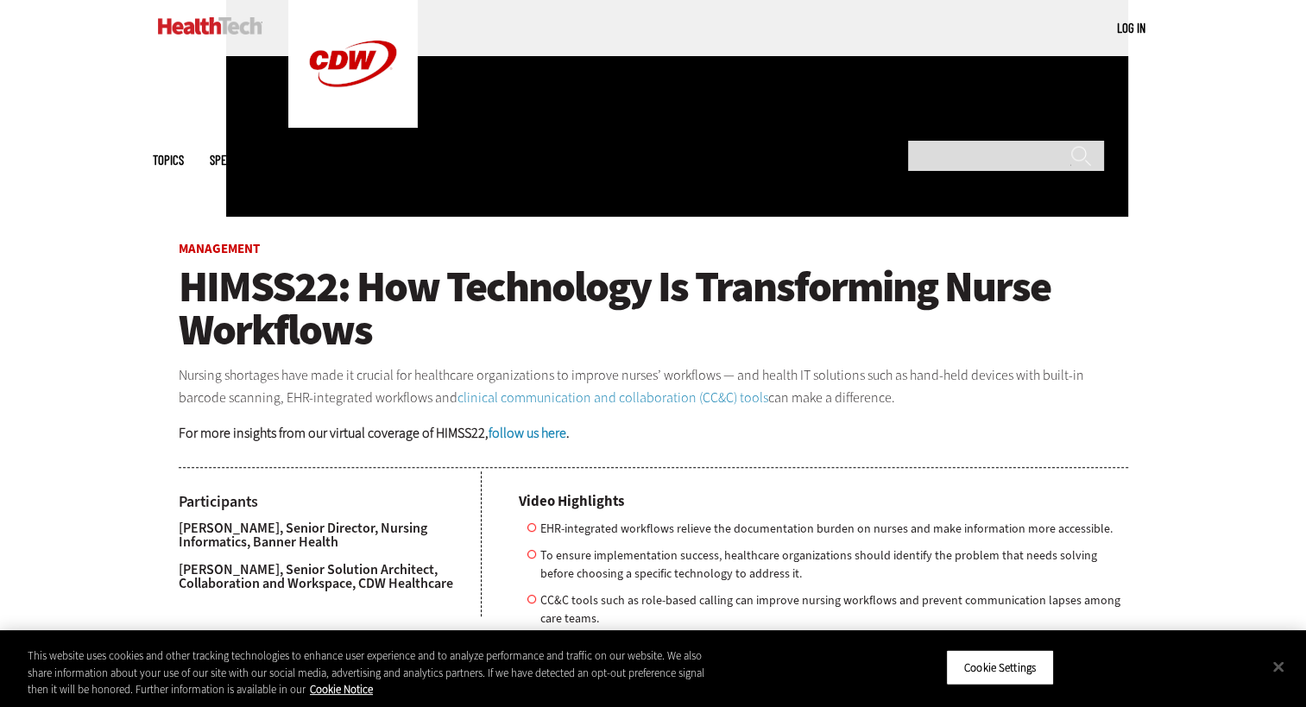
scroll to position [690, 0]
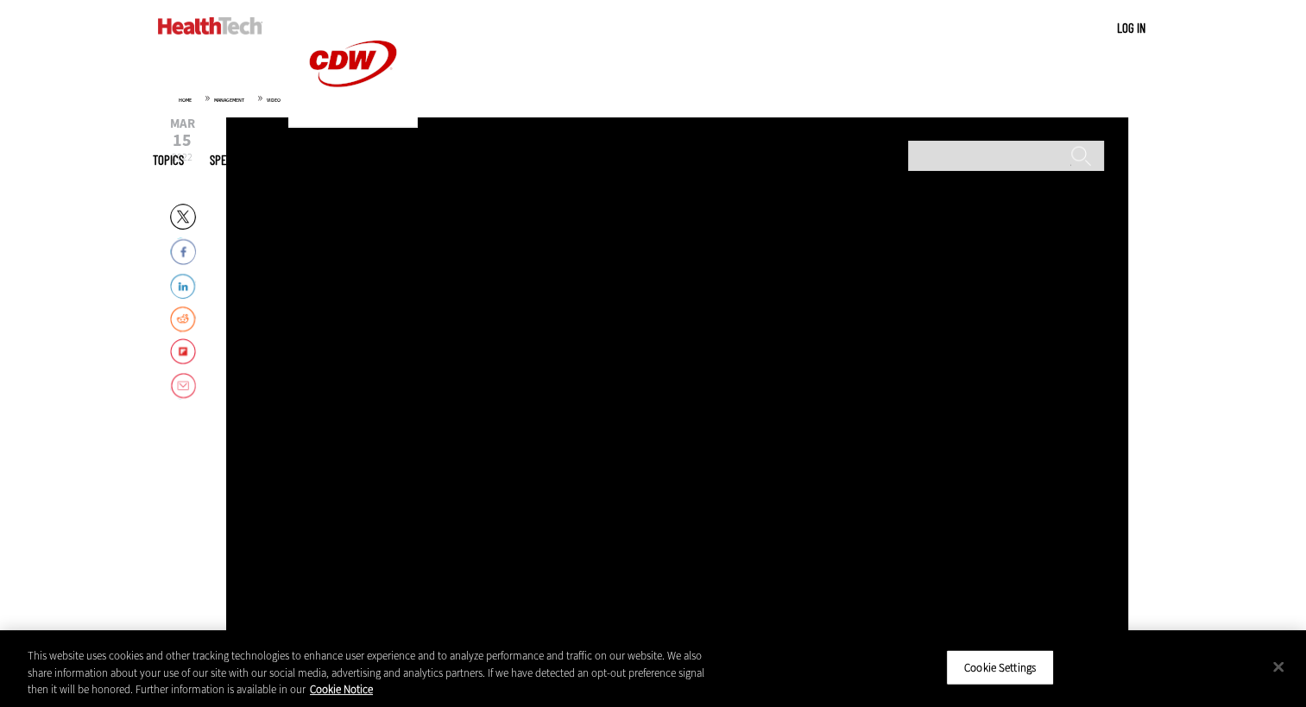
drag, startPoint x: 494, startPoint y: 302, endPoint x: 496, endPoint y: 288, distance: 14.0
click at [495, 302] on div "Video viewer" at bounding box center [677, 376] width 902 height 518
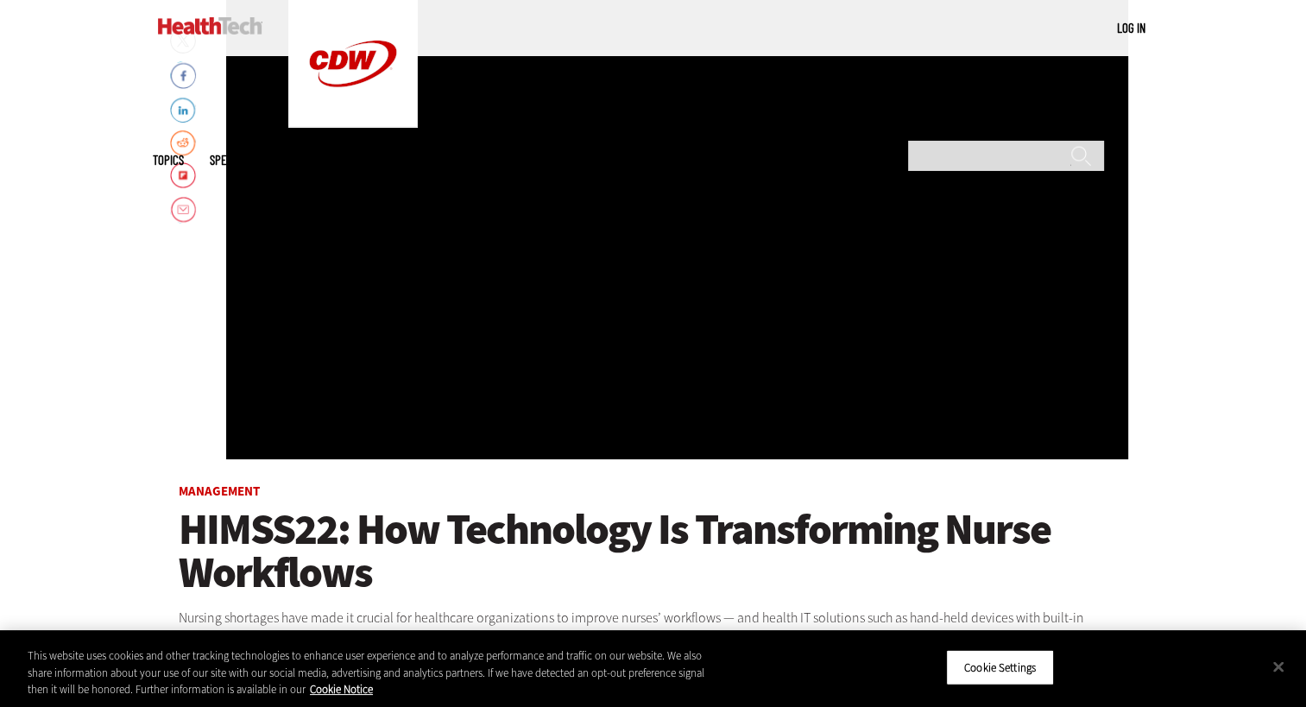
scroll to position [173, 0]
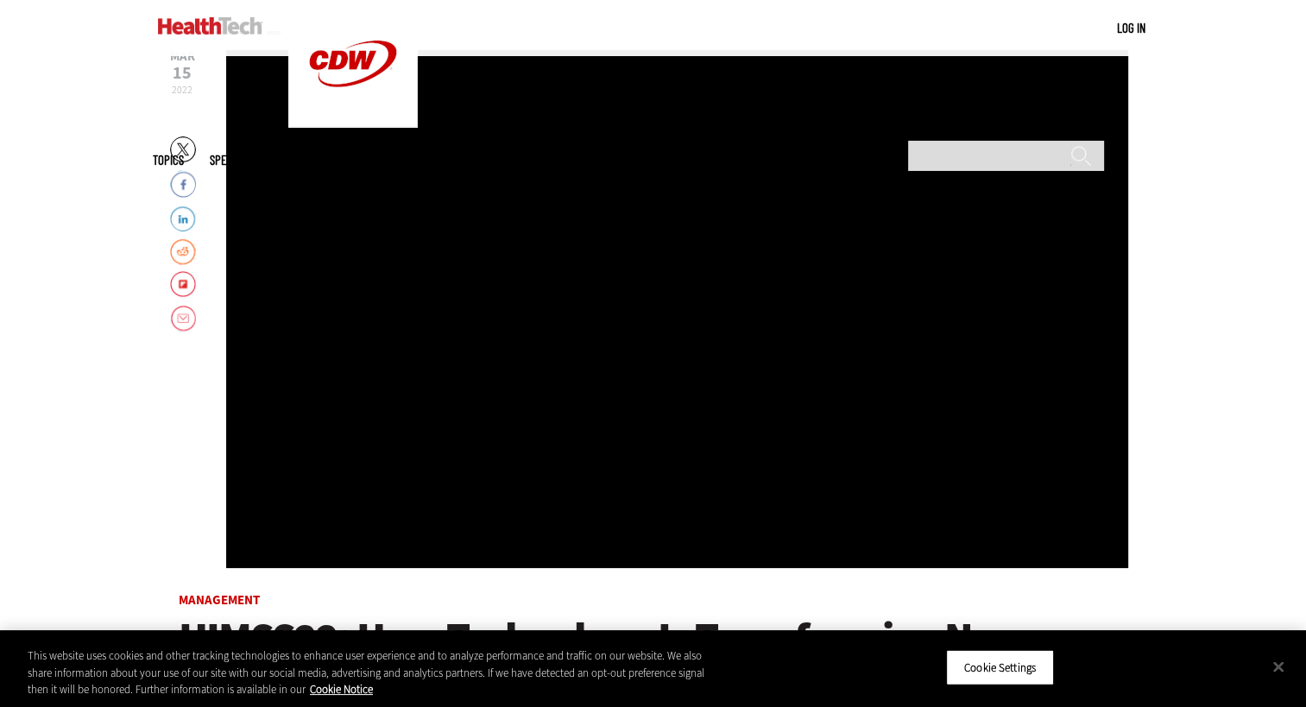
scroll to position [259, 0]
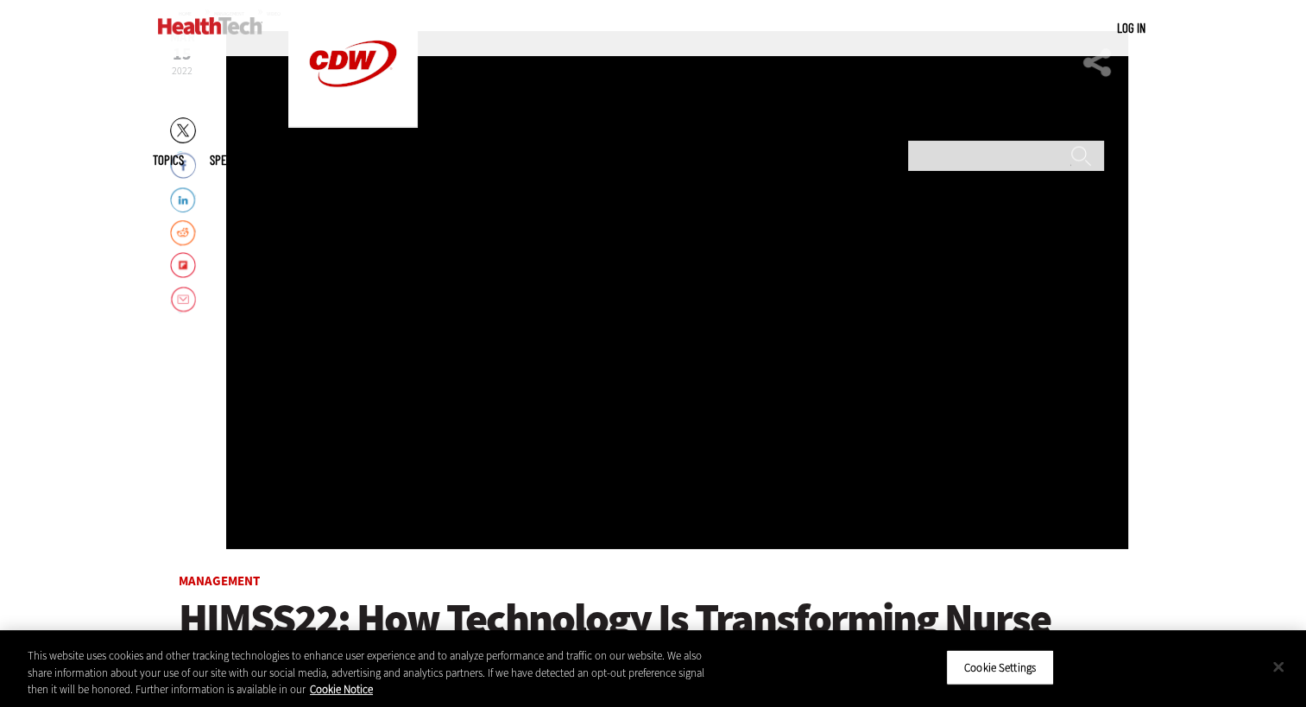
click at [1277, 664] on button "Close" at bounding box center [1278, 666] width 38 height 38
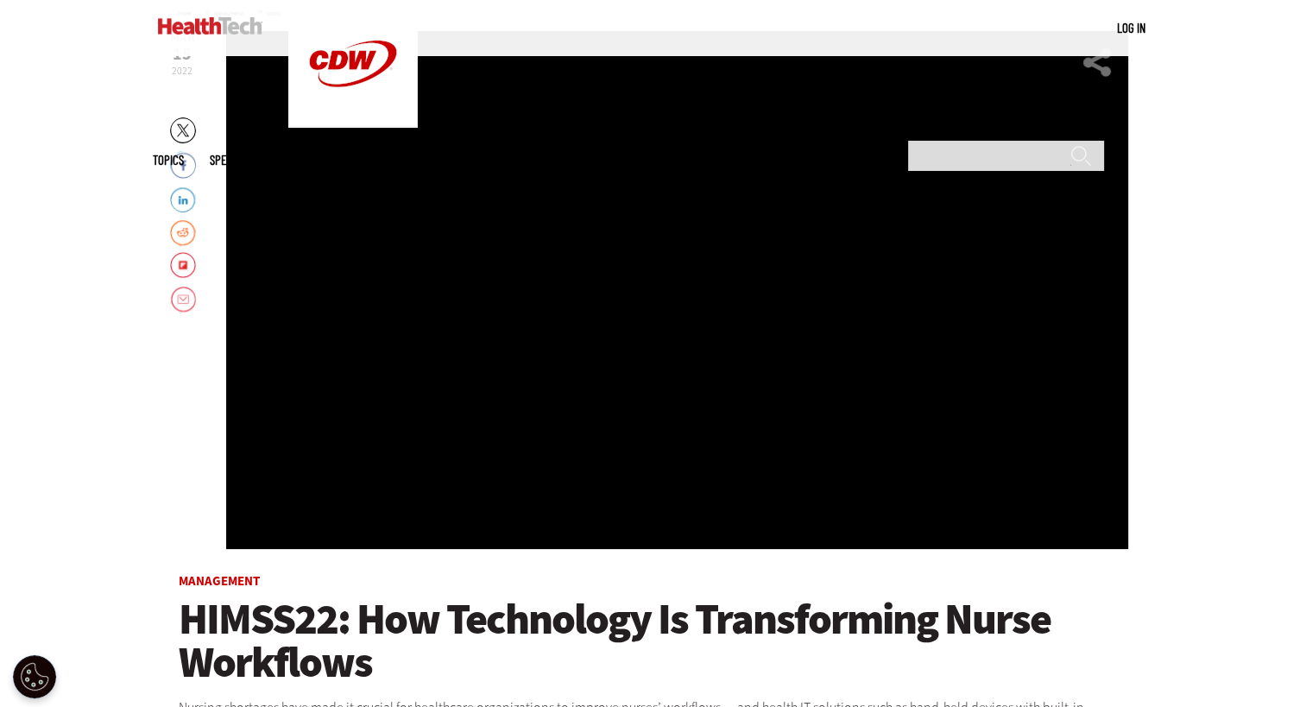
click at [752, 420] on div "Video viewer" at bounding box center [677, 290] width 902 height 518
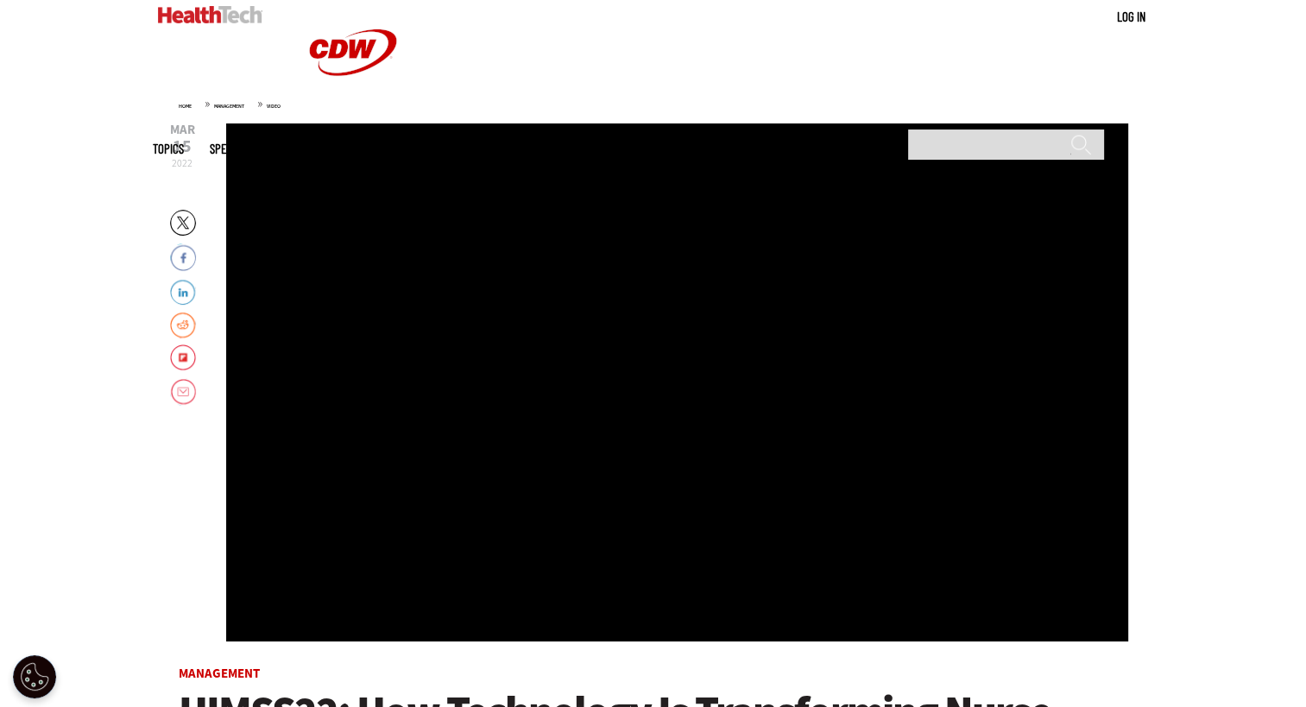
scroll to position [0, 0]
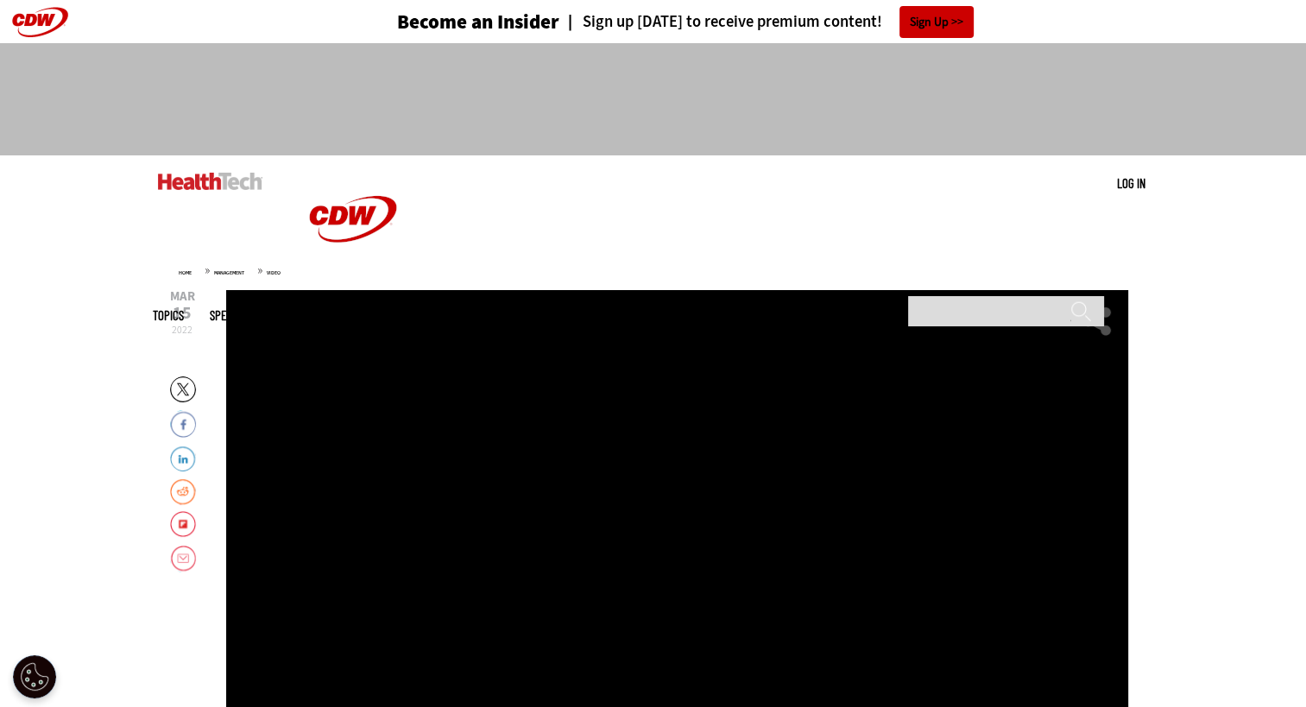
drag, startPoint x: 661, startPoint y: 482, endPoint x: 655, endPoint y: 475, distance: 9.2
click at [661, 482] on div "Video viewer" at bounding box center [677, 549] width 902 height 518
